Goal: Find specific page/section: Find specific page/section

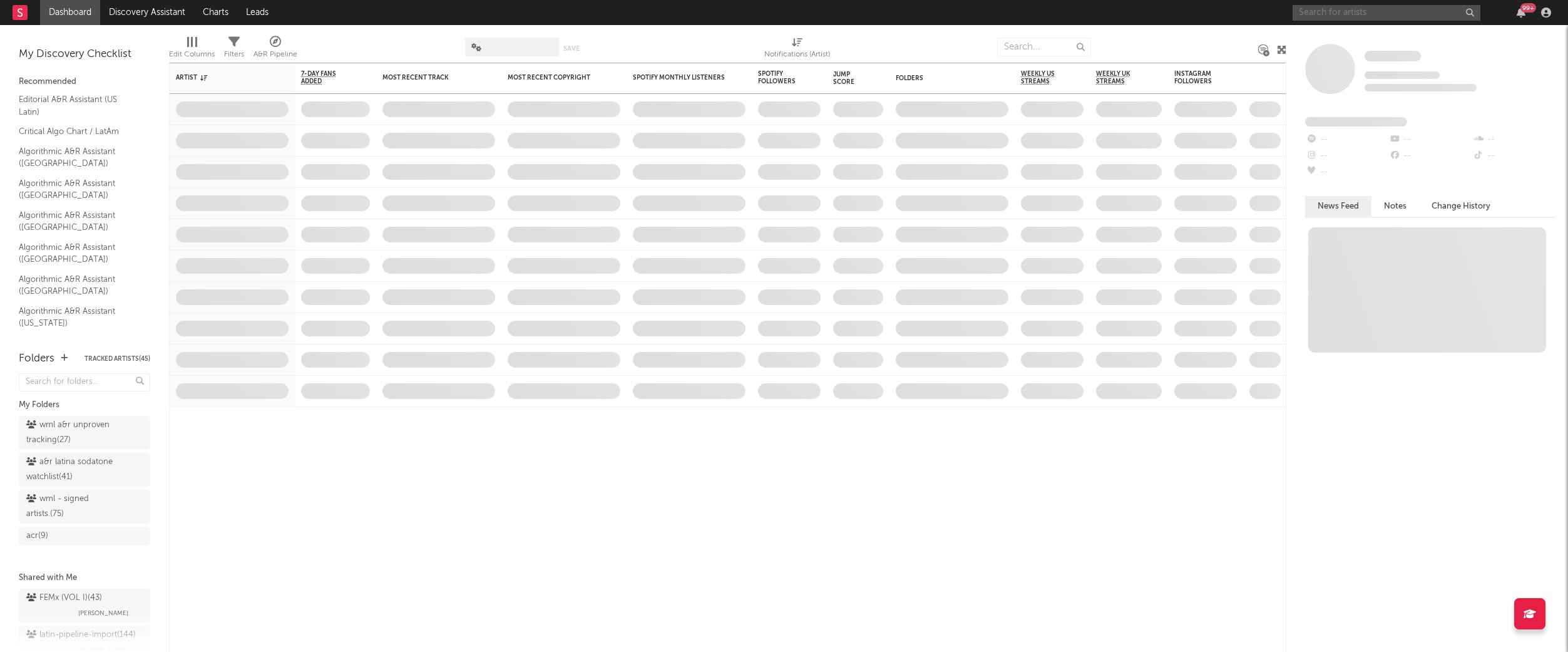
click at [1329, 12] on input "text" at bounding box center [1386, 12] width 188 height 16
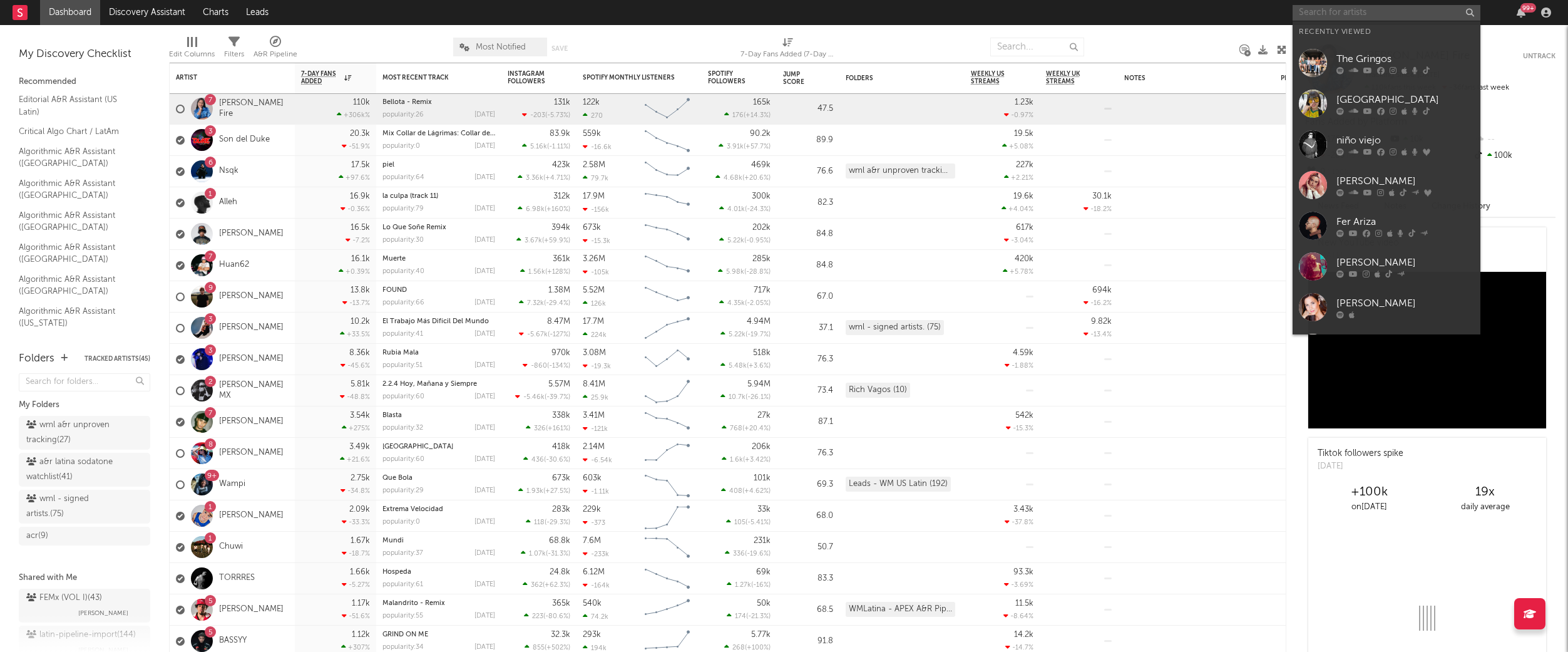
paste input "[URL][DOMAIN_NAME]"
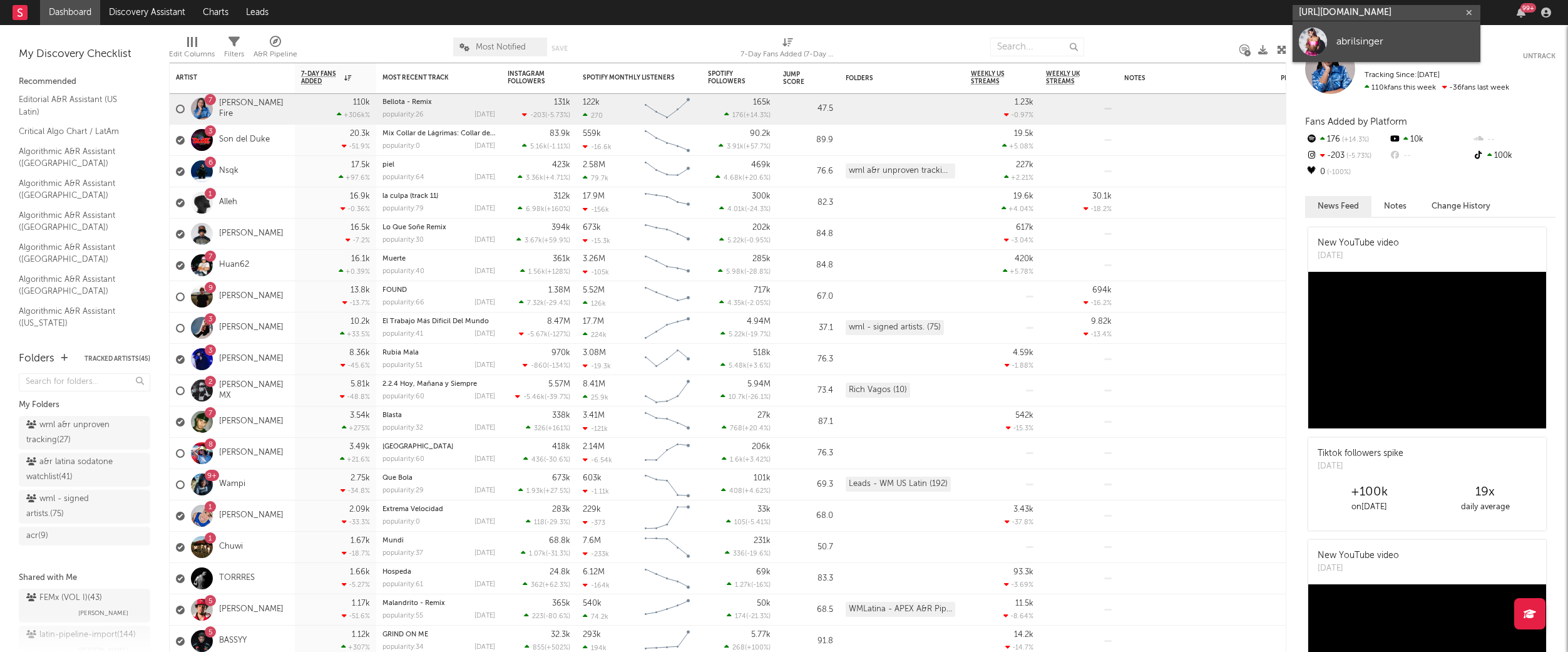
type input "[URL][DOMAIN_NAME]"
click at [1360, 33] on link "abrilsinger" at bounding box center [1386, 42] width 188 height 41
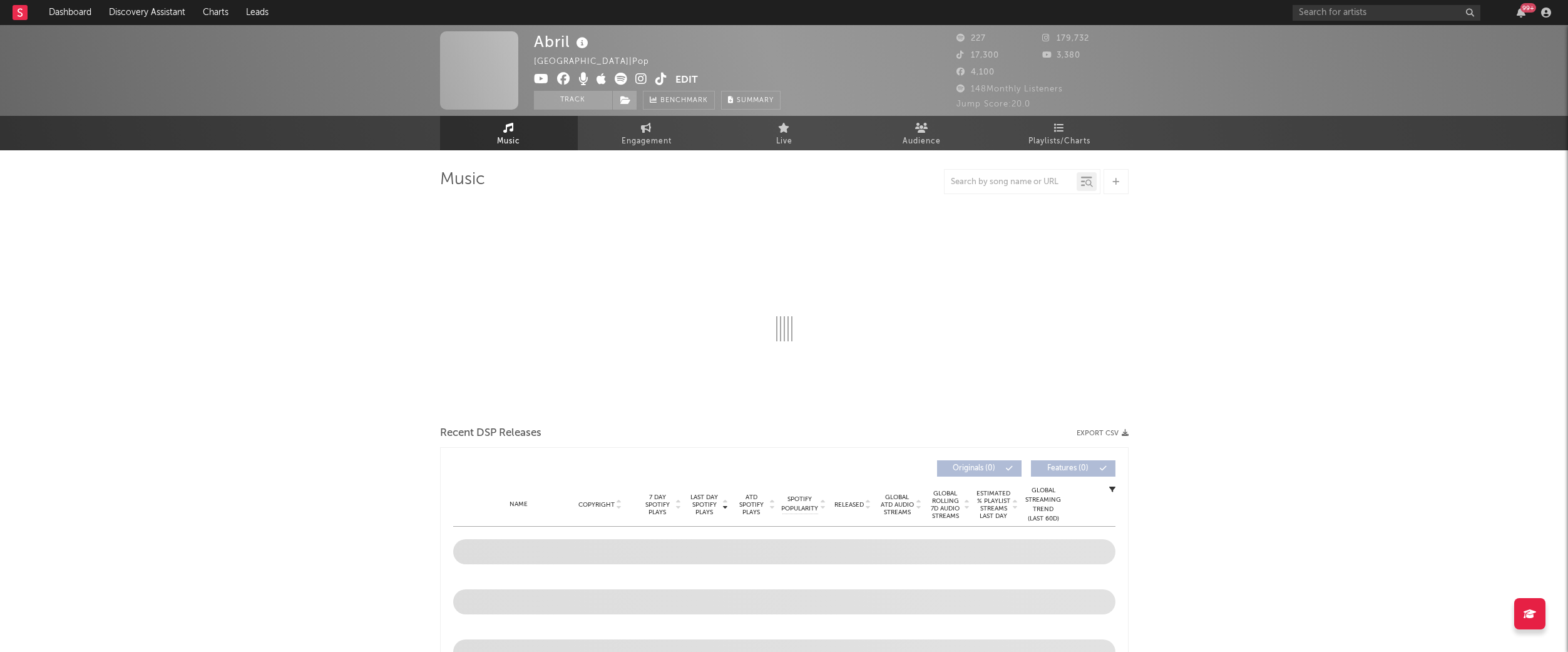
select select "1w"
